Goal: Find specific page/section: Find specific page/section

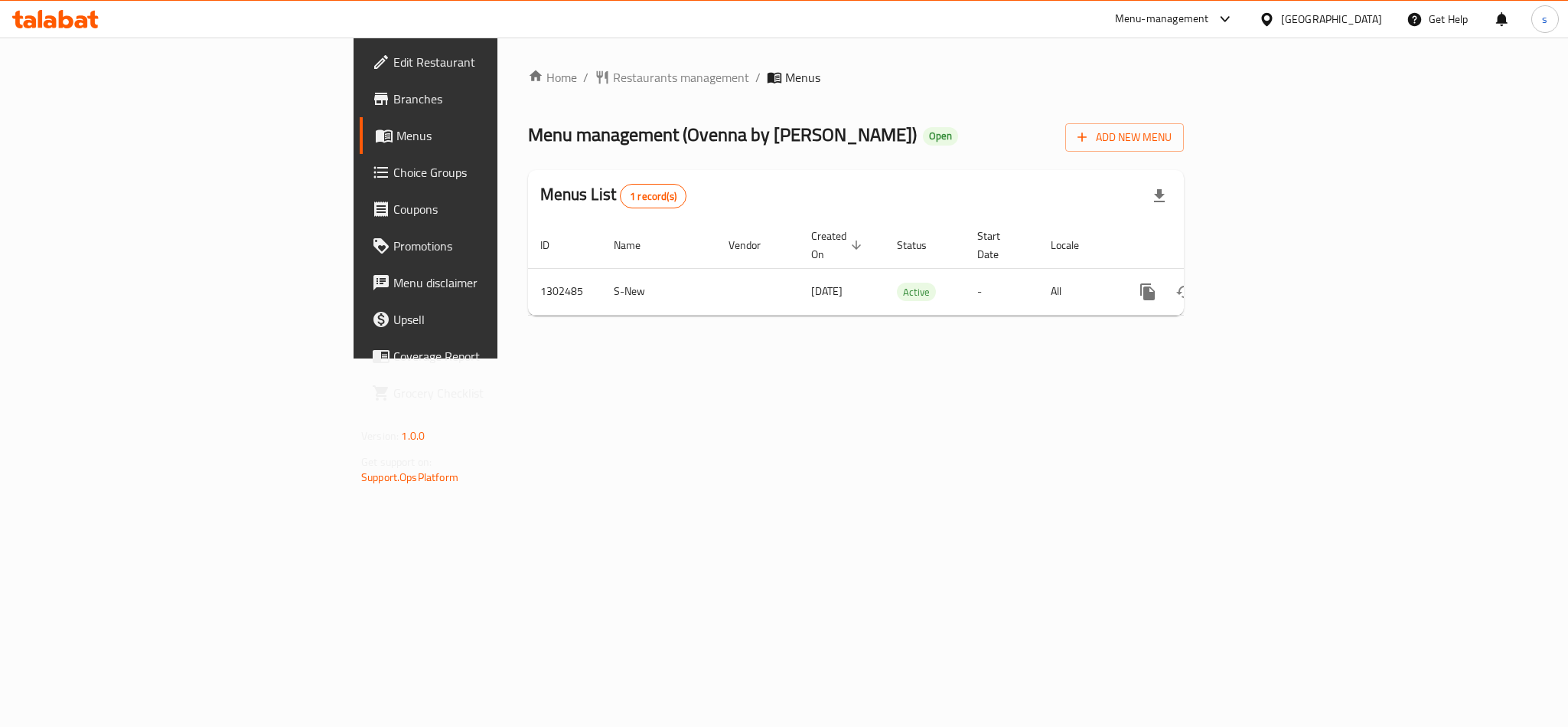
click at [1302, 18] on div "United Arab Emirates" at bounding box center [1332, 19] width 101 height 16
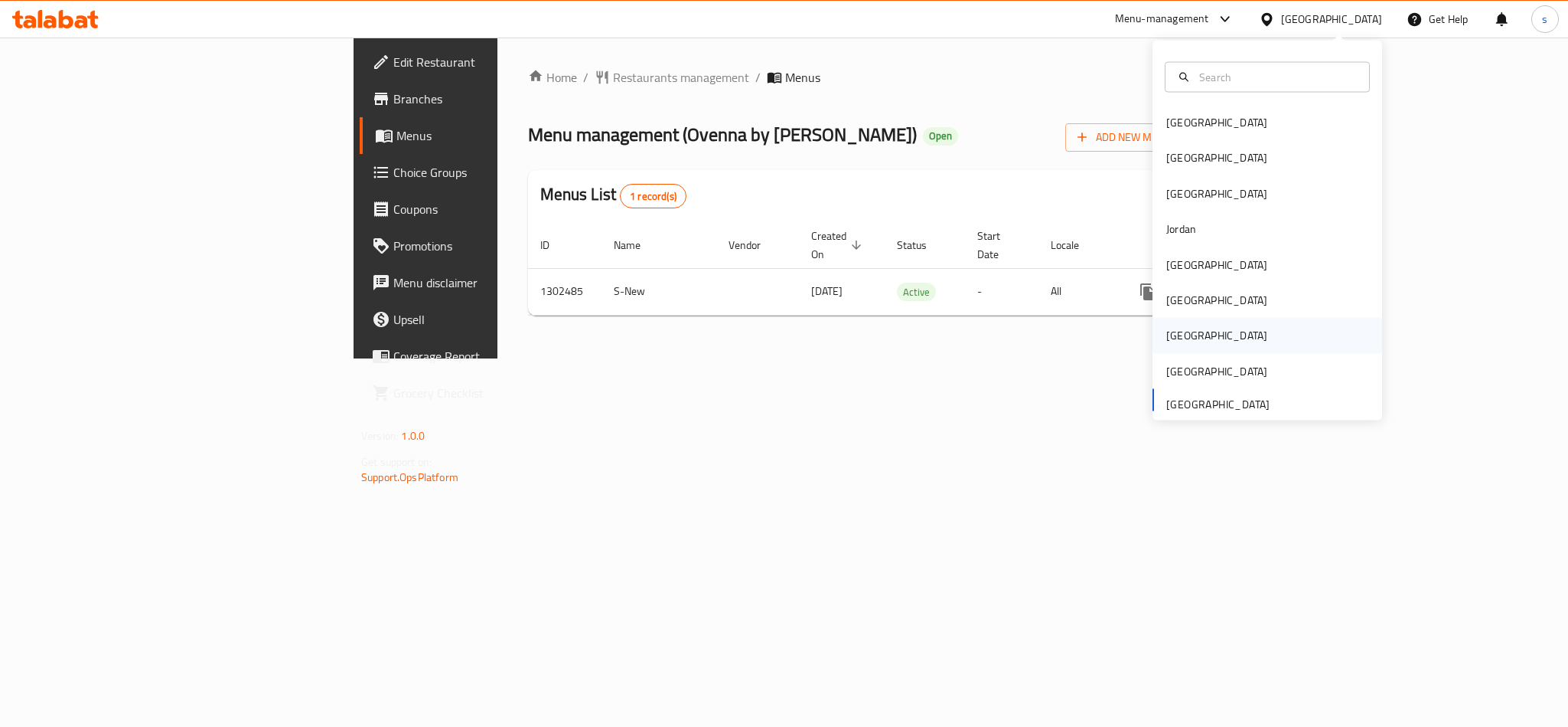
click at [1169, 340] on div "[GEOGRAPHIC_DATA]" at bounding box center [1217, 335] width 101 height 16
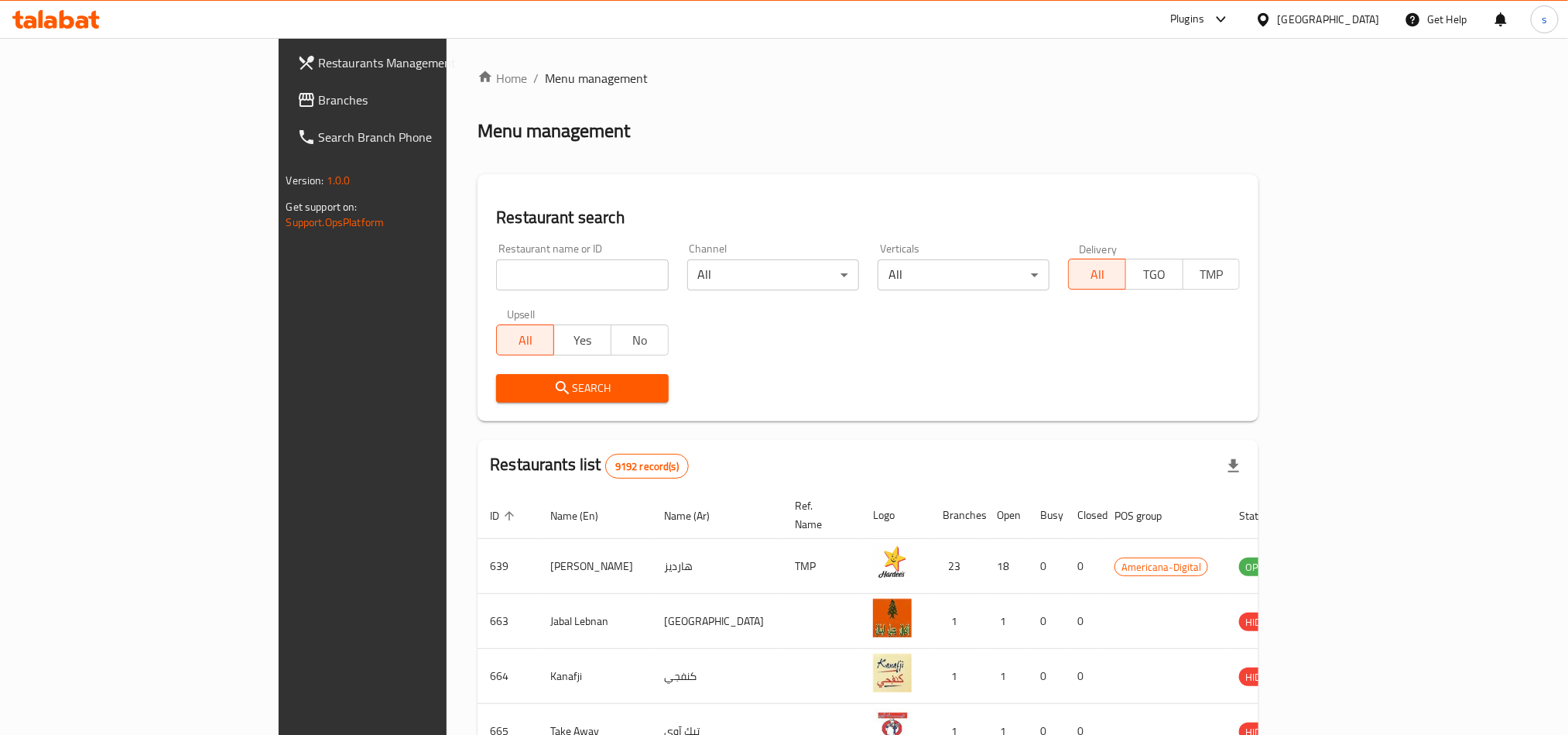
click at [319, 105] on span "Branches" at bounding box center [423, 100] width 209 height 18
